Goal: Information Seeking & Learning: Learn about a topic

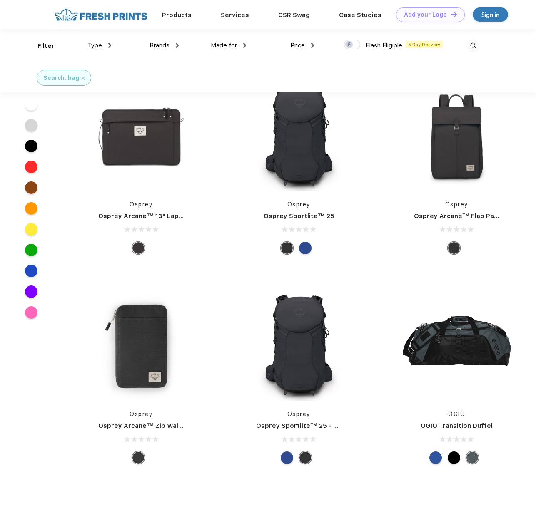
scroll to position [6830, 0]
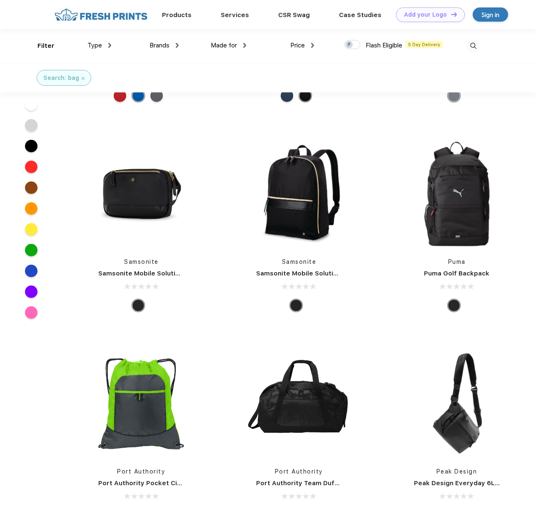
click at [177, 49] on div "Brands" at bounding box center [163, 46] width 29 height 10
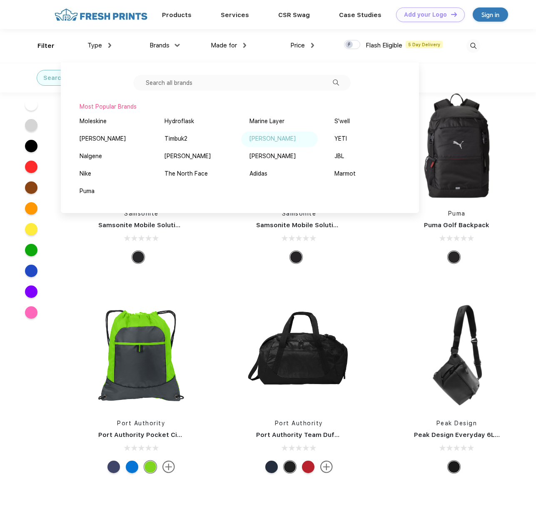
scroll to position [6876, 0]
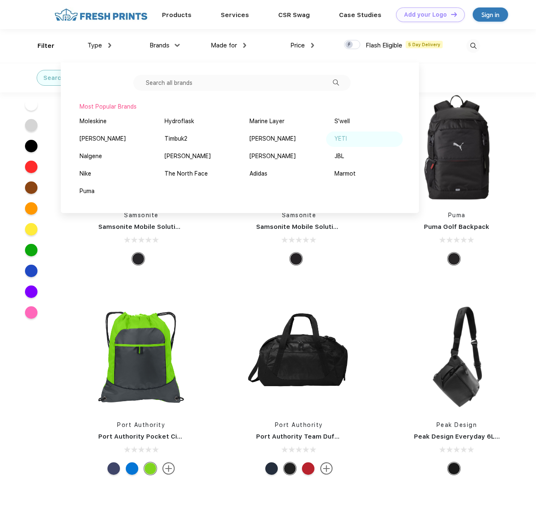
click at [341, 141] on div "YETI" at bounding box center [340, 138] width 12 height 9
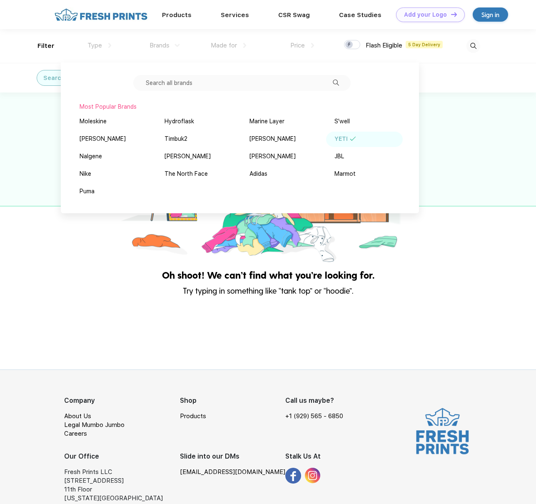
click at [468, 273] on div "Oh shoot! We can’t find what you’re looking for." at bounding box center [268, 274] width 536 height 11
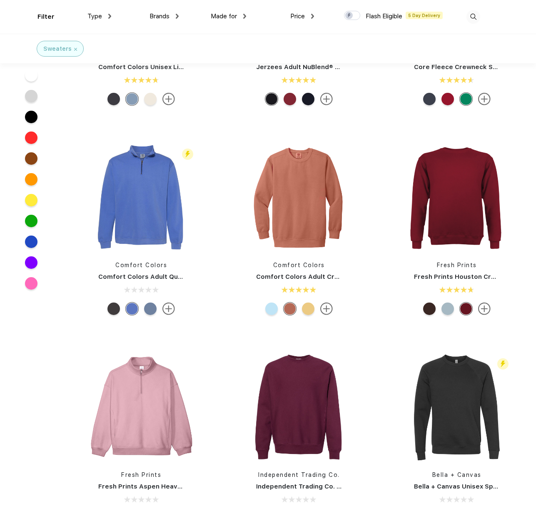
scroll to position [346, 0]
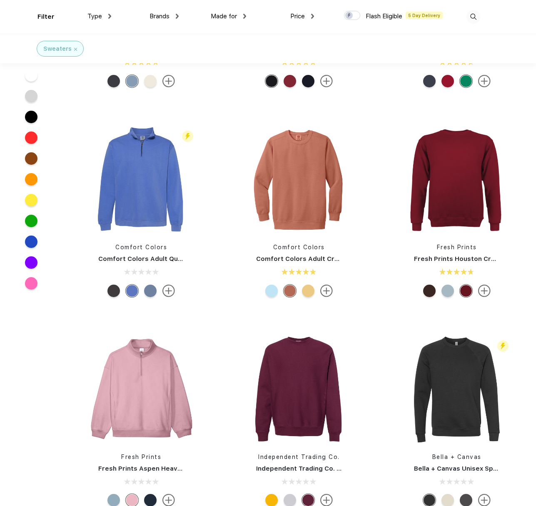
click at [212, 289] on div "Flash Eligible 5 Day Delivery Comfort Colors Comfort Colors Adult Quarter-Zip S…" at bounding box center [141, 212] width 158 height 177
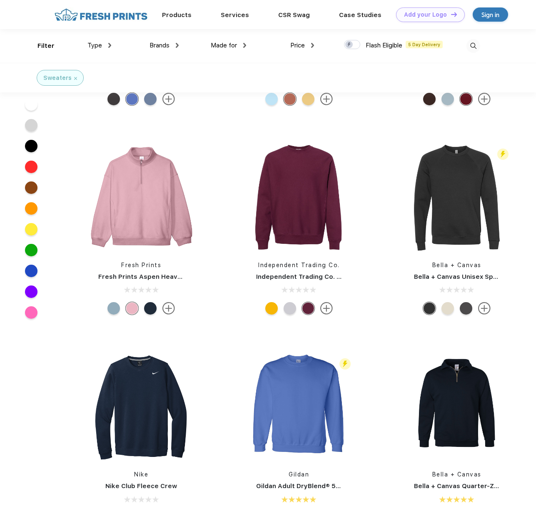
scroll to position [0, 0]
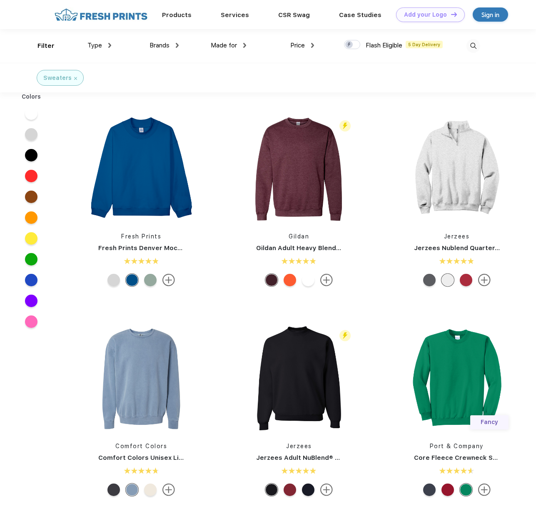
click at [110, 45] on img at bounding box center [109, 45] width 3 height 5
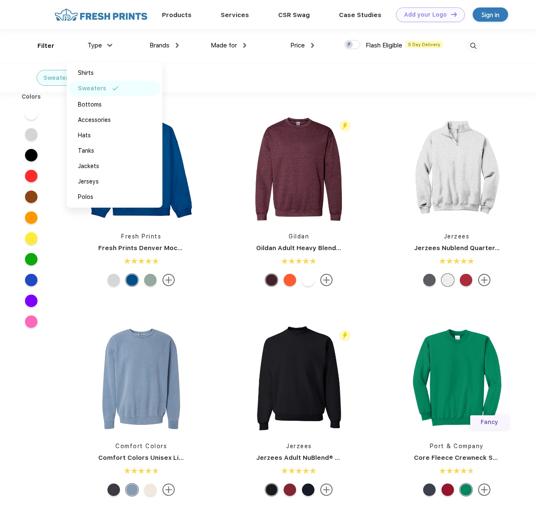
click at [332, 77] on div "Sweaters" at bounding box center [268, 78] width 536 height 30
